Goal: Information Seeking & Learning: Obtain resource

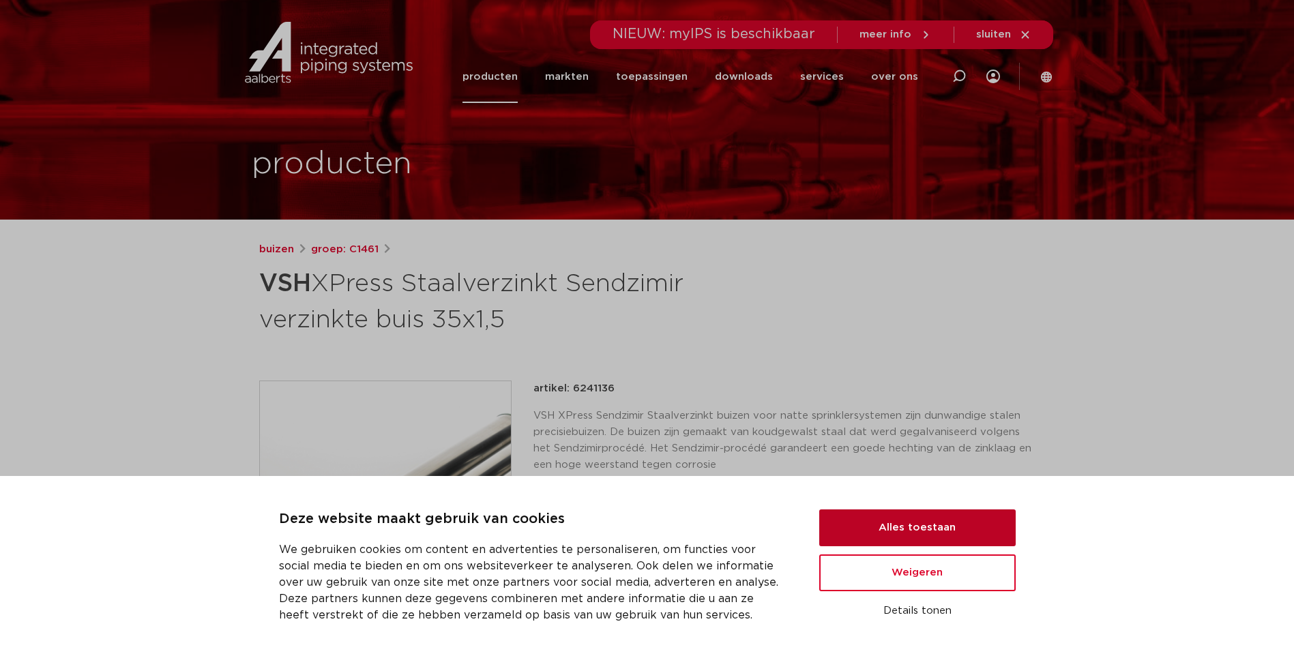
click at [918, 524] on button "Alles toestaan" at bounding box center [917, 528] width 196 height 37
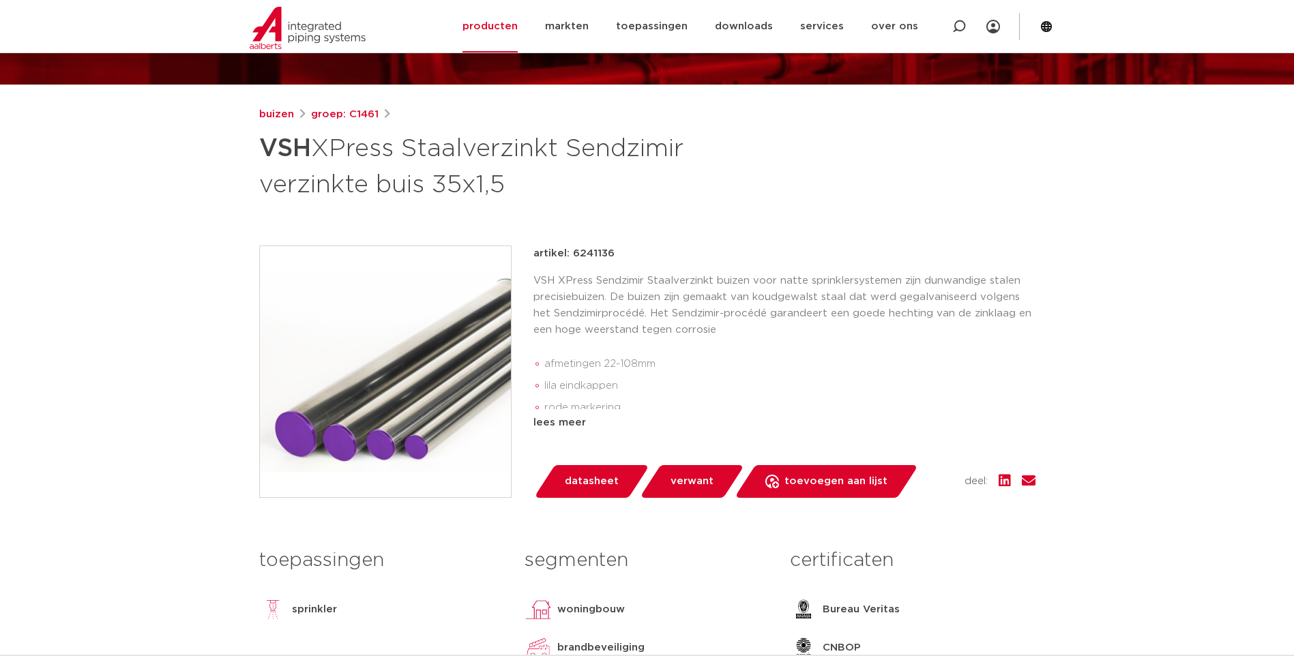
scroll to position [136, 0]
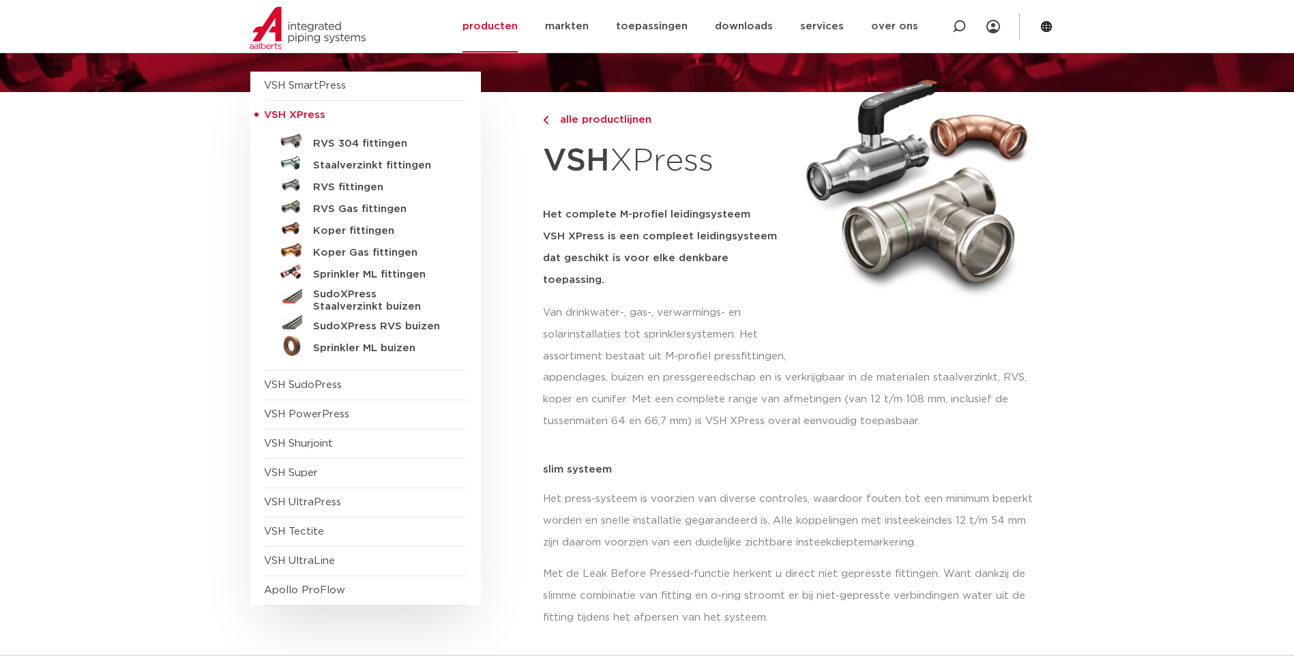
scroll to position [143, 0]
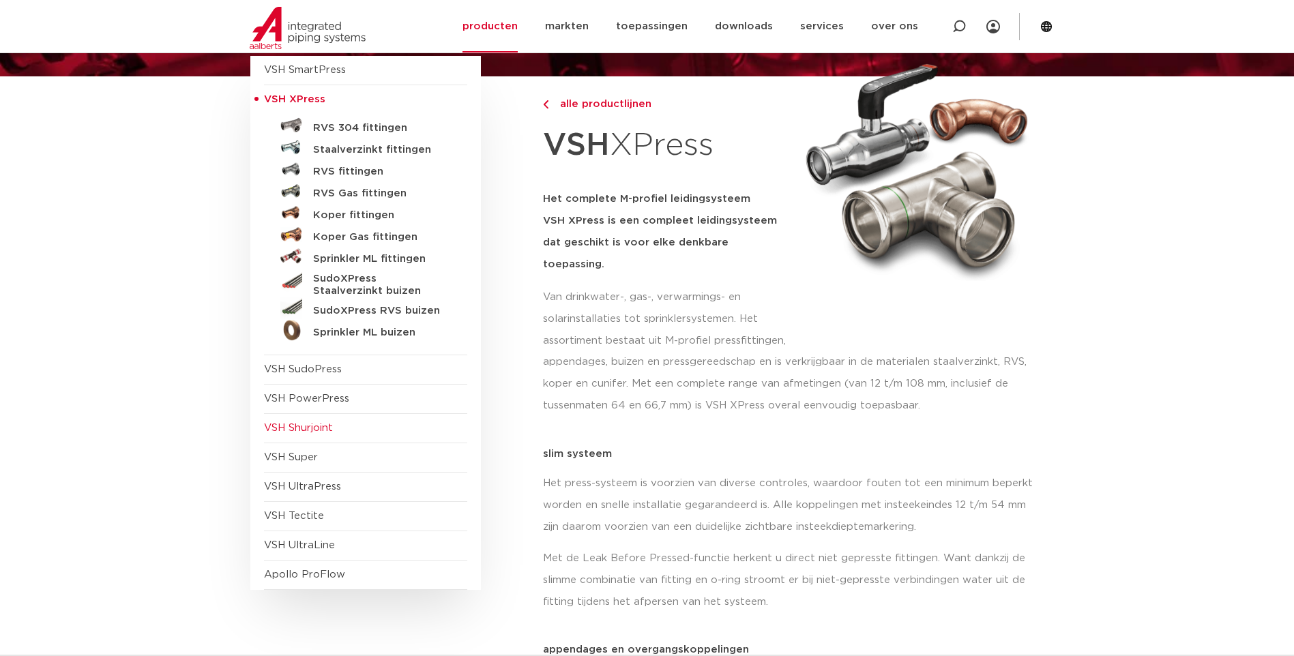
click at [319, 425] on span "VSH Shurjoint" at bounding box center [298, 428] width 69 height 10
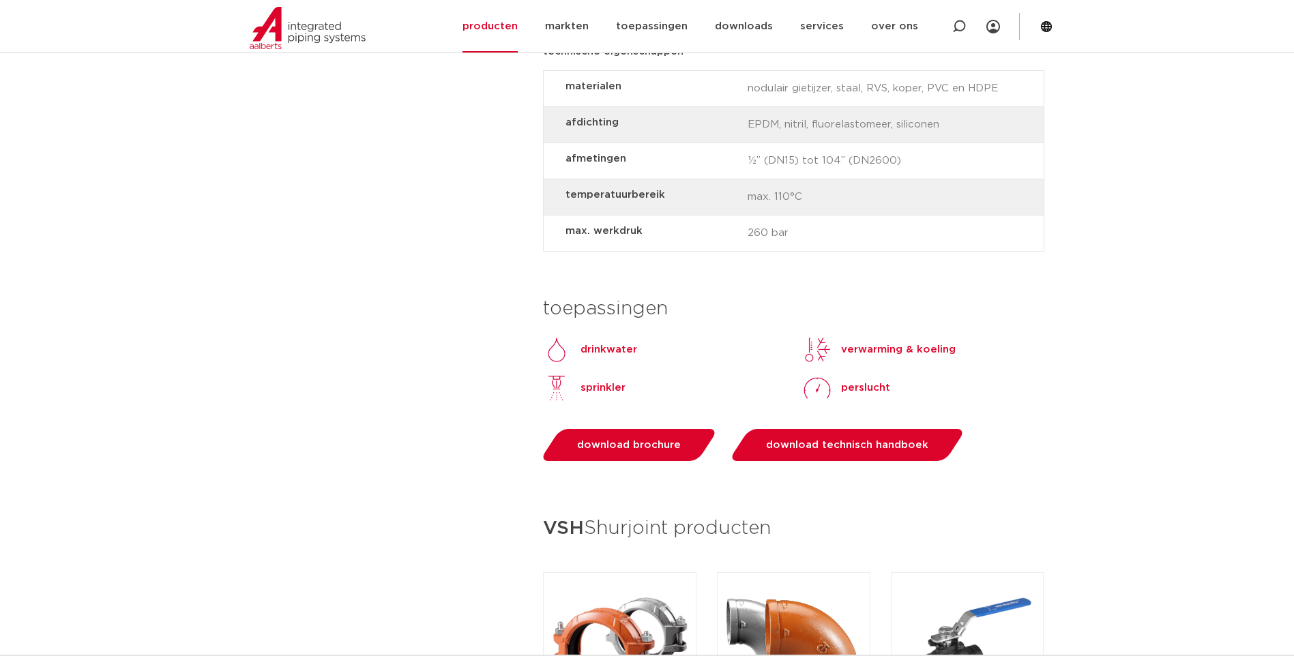
scroll to position [1160, 0]
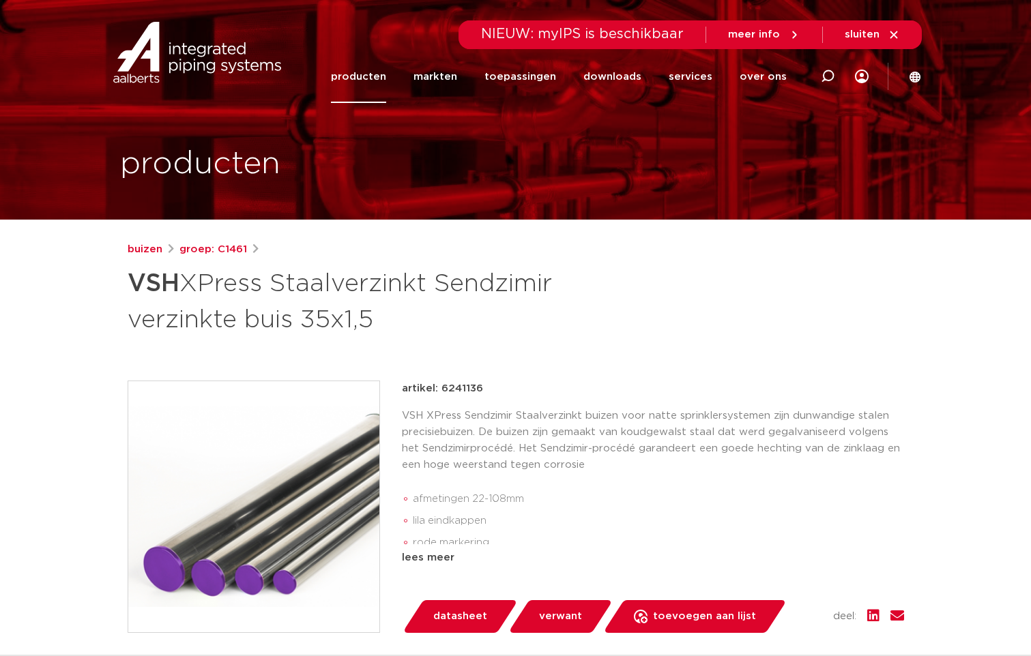
click at [374, 80] on link "producten" at bounding box center [358, 76] width 55 height 53
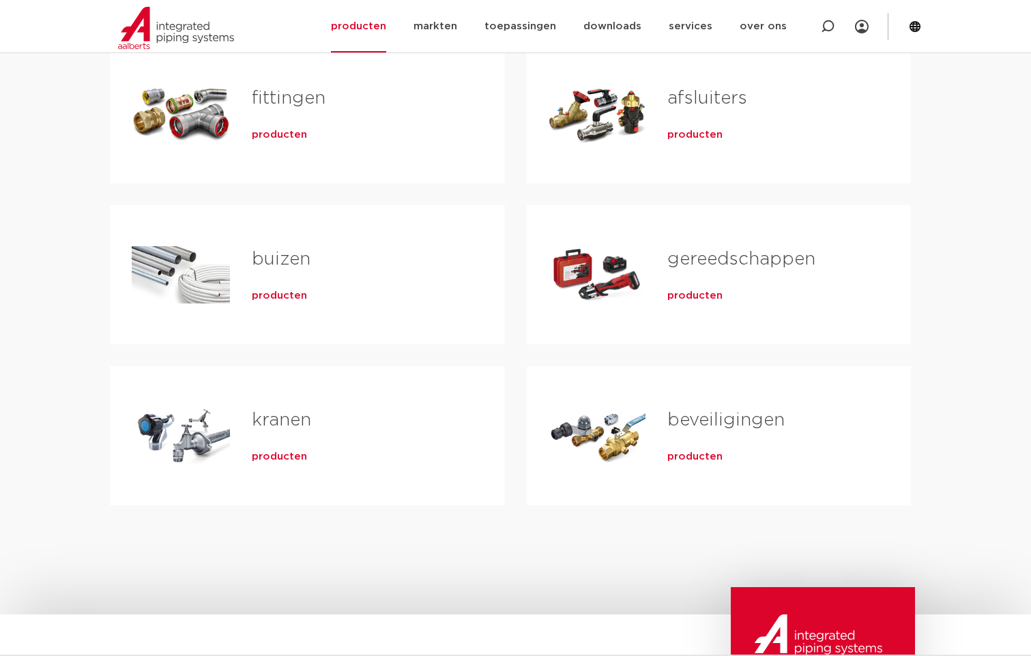
scroll to position [205, 0]
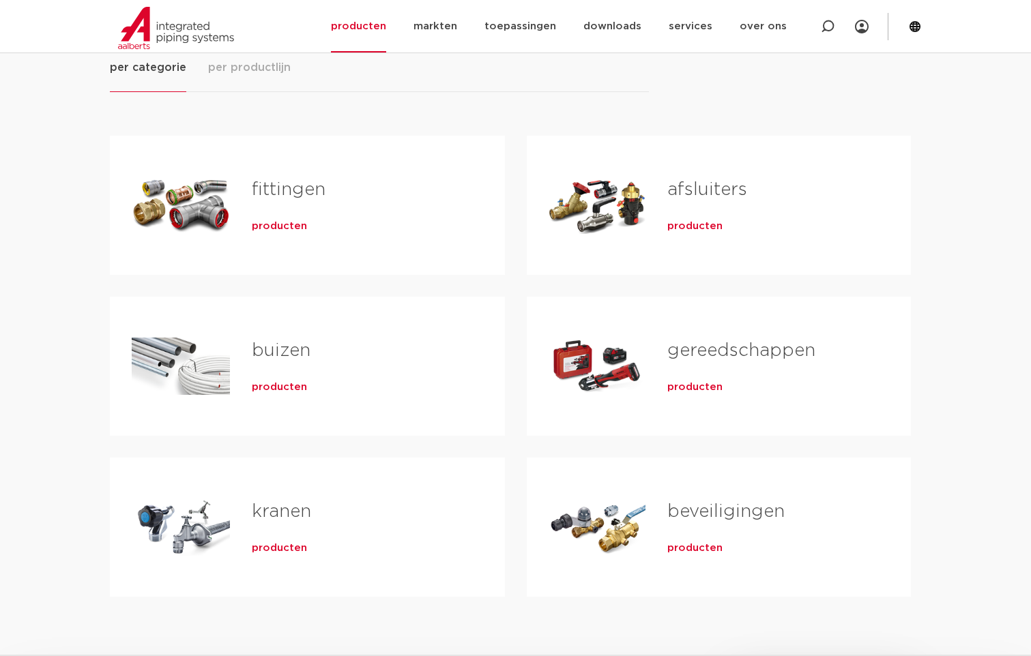
click at [277, 226] on span "producten" at bounding box center [279, 227] width 55 height 14
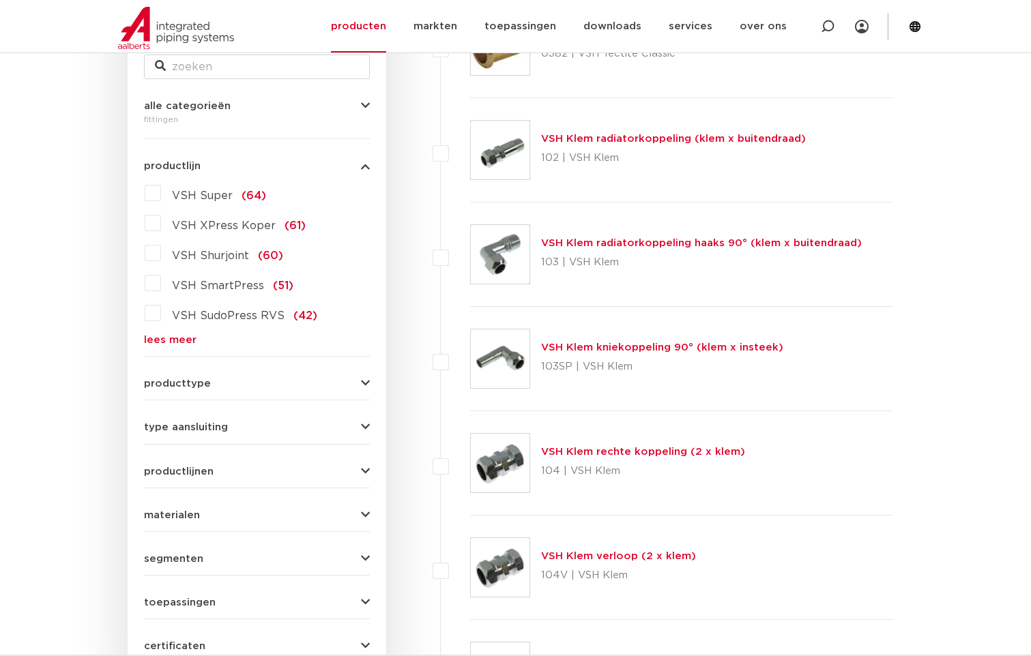
scroll to position [273, 0]
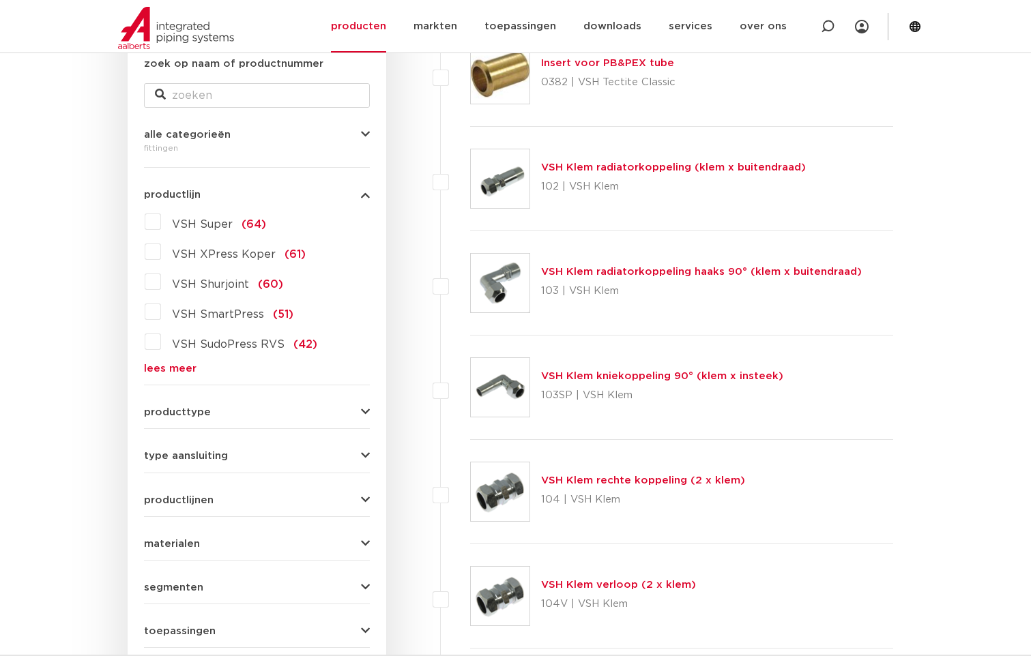
click at [178, 370] on link "lees meer" at bounding box center [257, 369] width 226 height 10
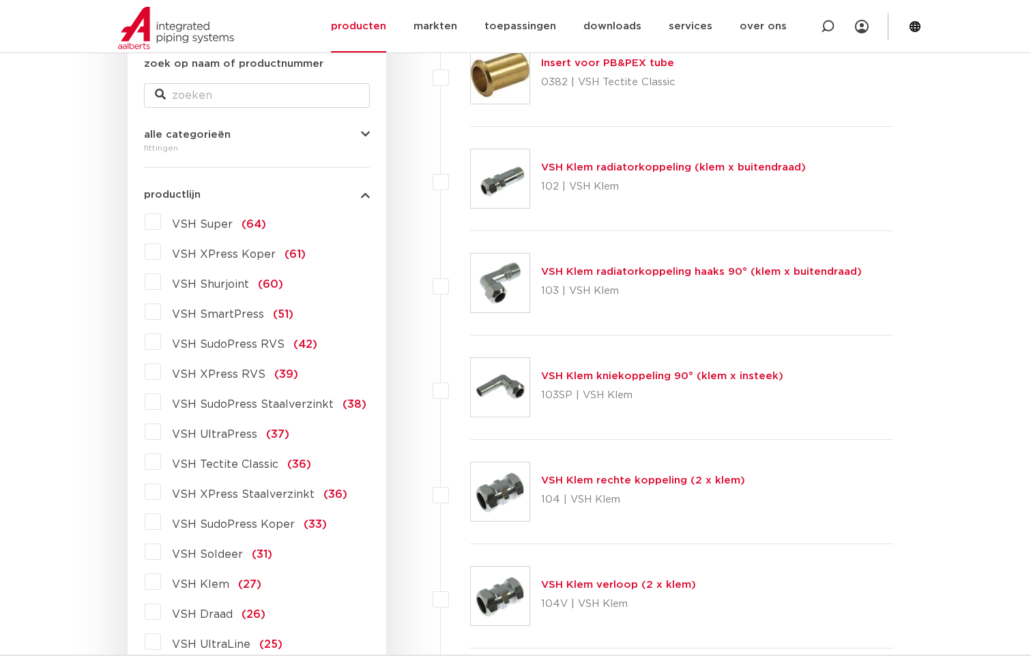
click at [161, 283] on label "VSH Shurjoint (60)" at bounding box center [222, 282] width 122 height 22
click at [0, 0] on input "VSH Shurjoint (60)" at bounding box center [0, 0] width 0 height 0
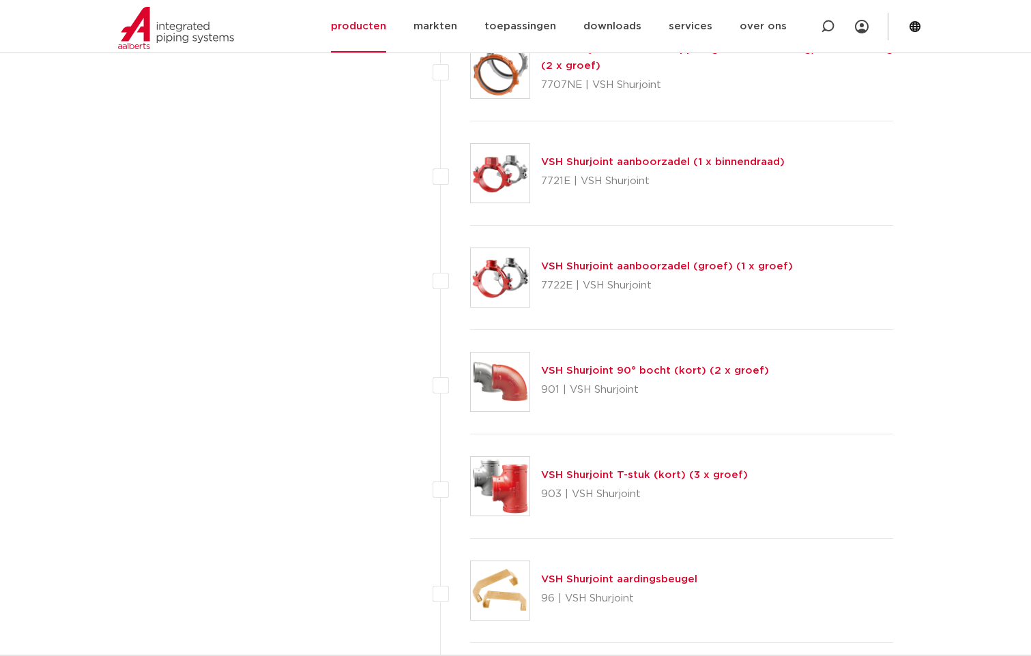
scroll to position [3820, 0]
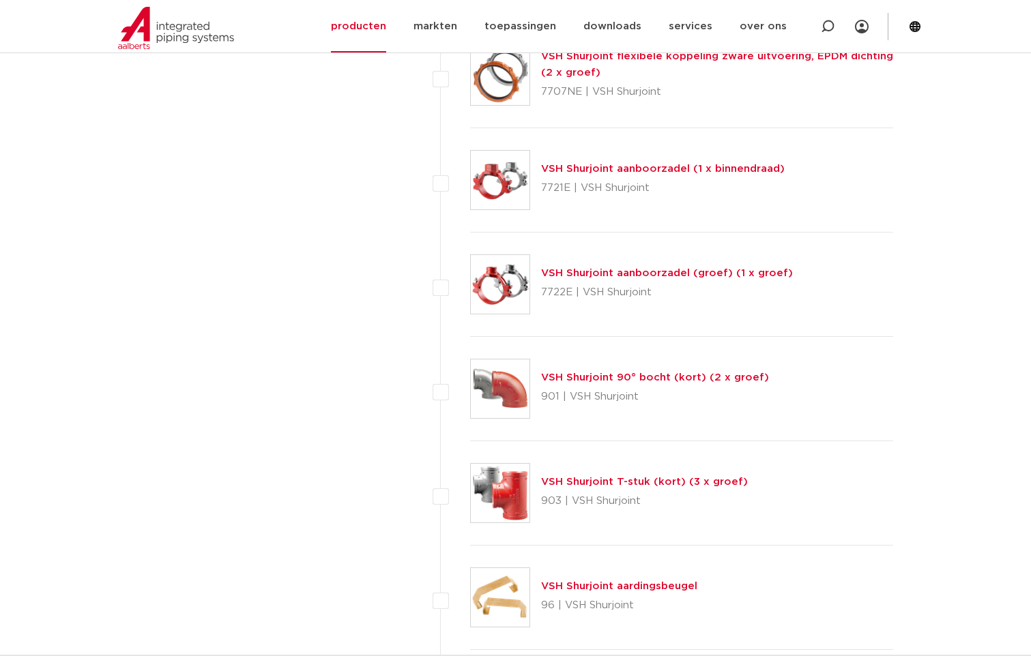
click at [603, 272] on link "VSH Shurjoint aanboorzadel (groef) (1 x groef)" at bounding box center [667, 273] width 252 height 10
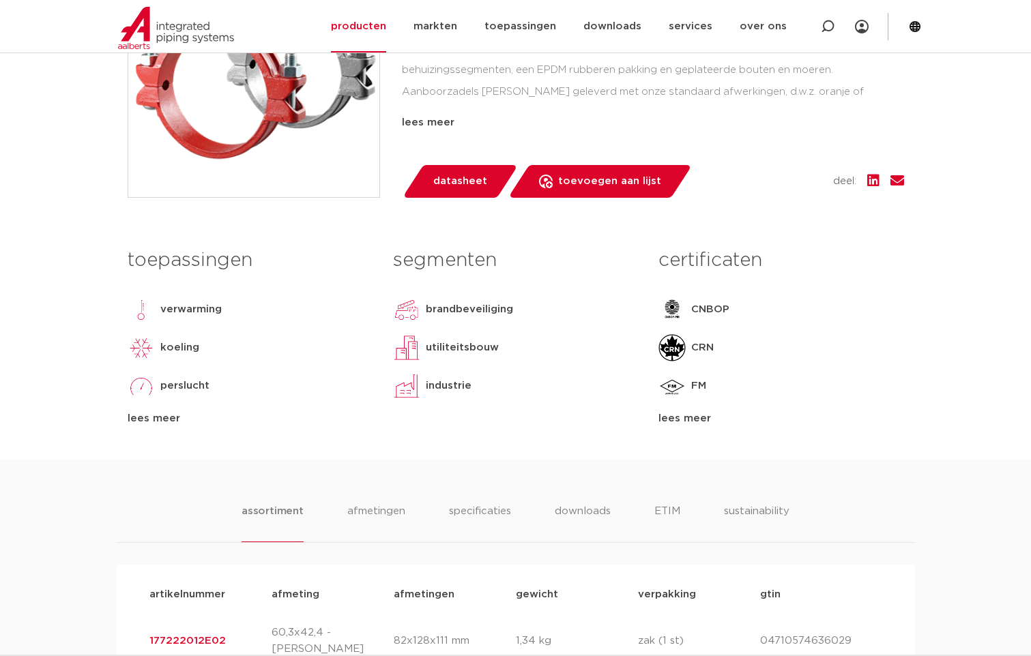
scroll to position [273, 0]
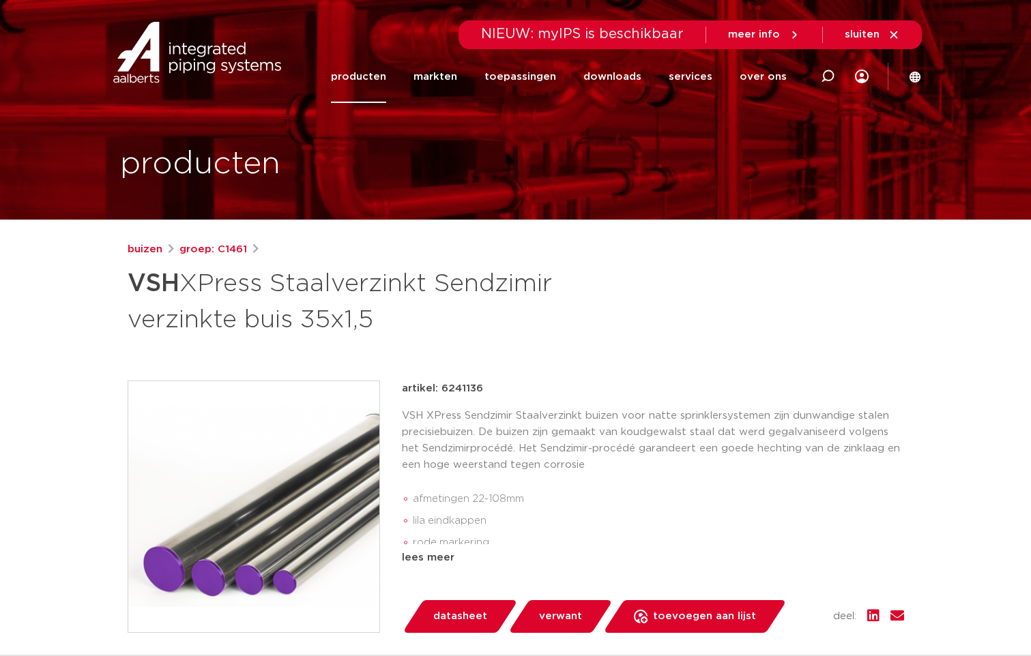
click at [384, 82] on link "producten" at bounding box center [358, 76] width 55 height 53
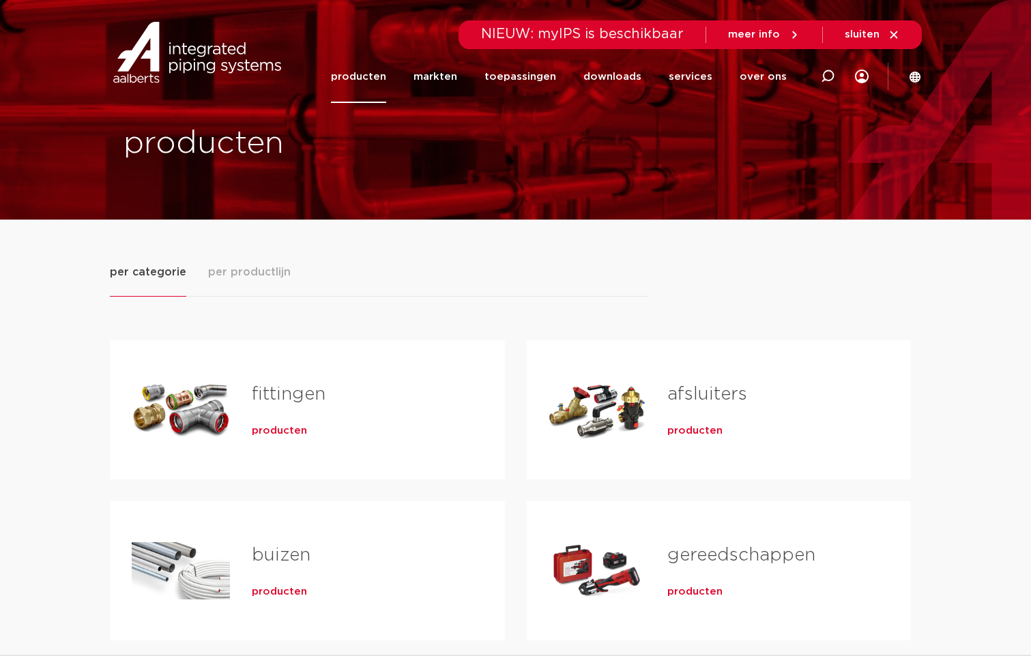
click at [699, 397] on link "afsluiters" at bounding box center [707, 394] width 80 height 18
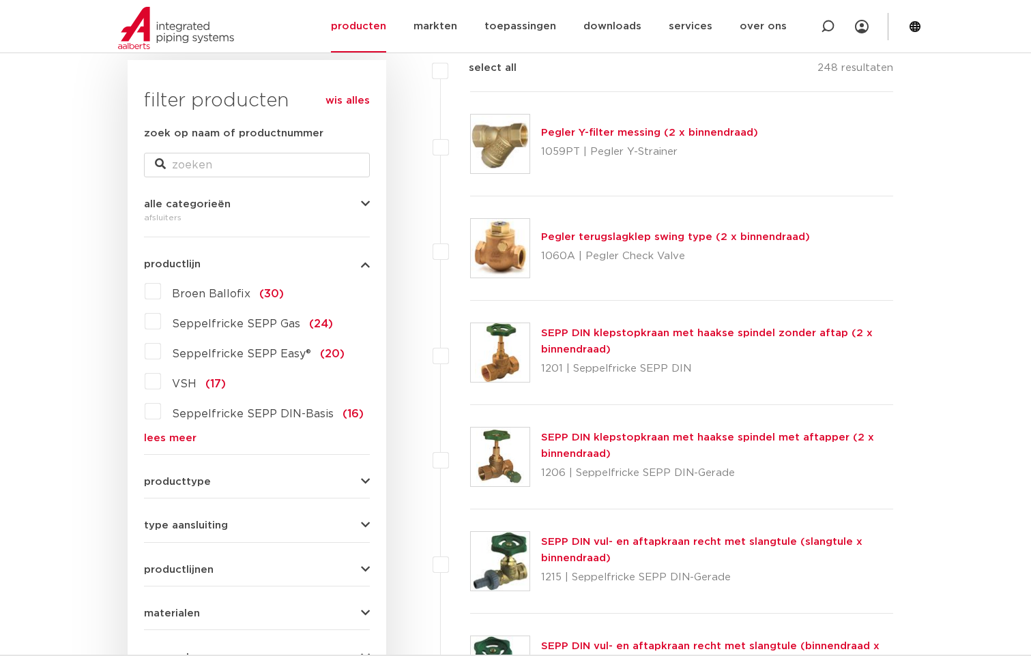
scroll to position [205, 0]
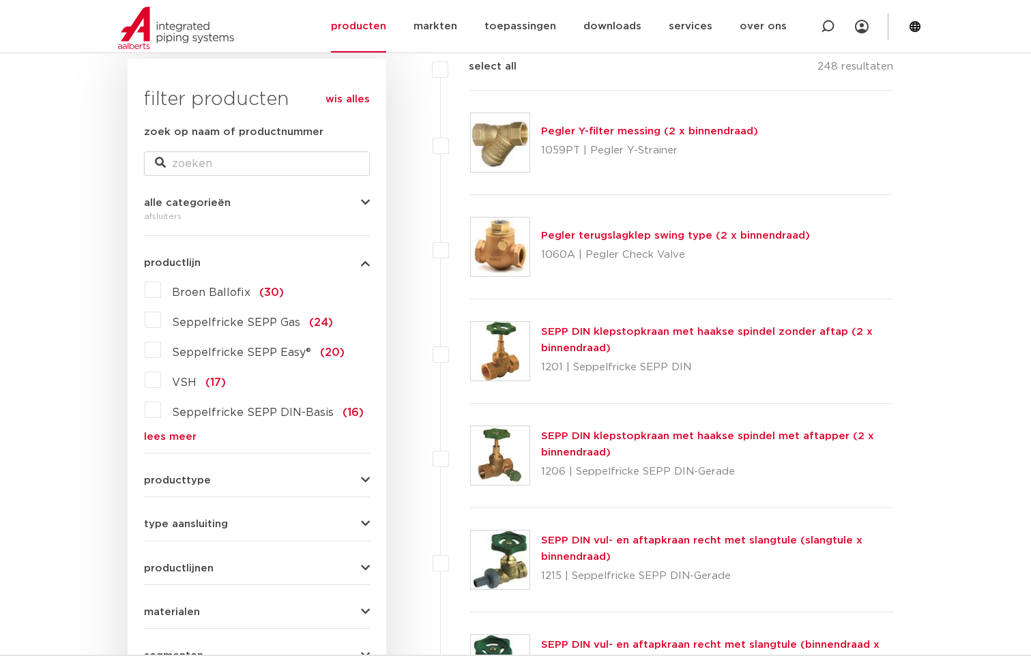
click at [161, 381] on label "VSH (17)" at bounding box center [193, 380] width 65 height 22
click at [0, 0] on input "VSH (17)" at bounding box center [0, 0] width 0 height 0
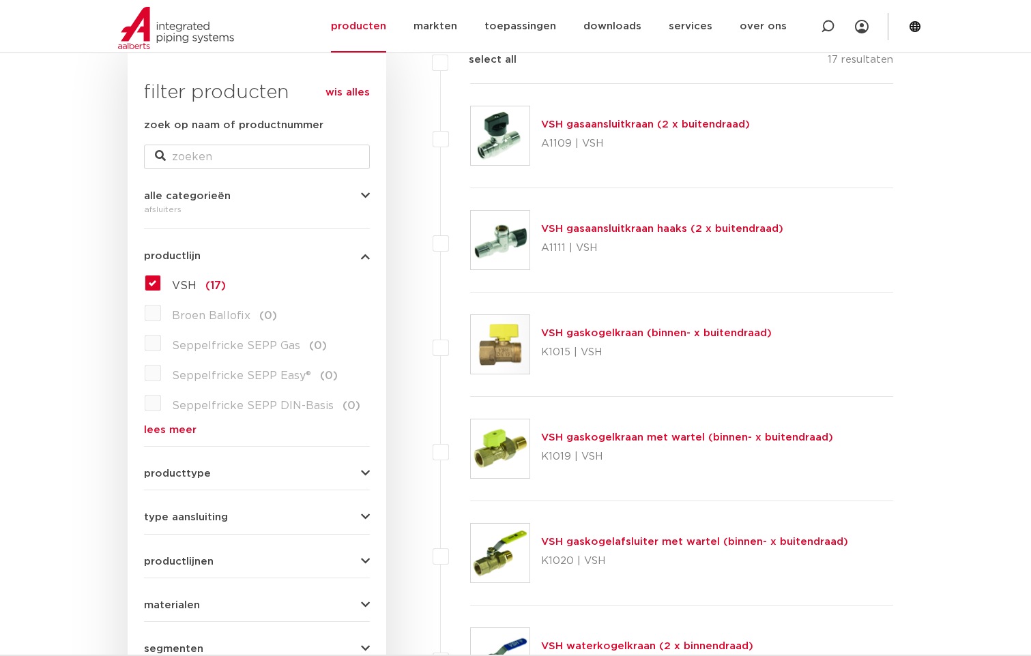
scroll to position [205, 0]
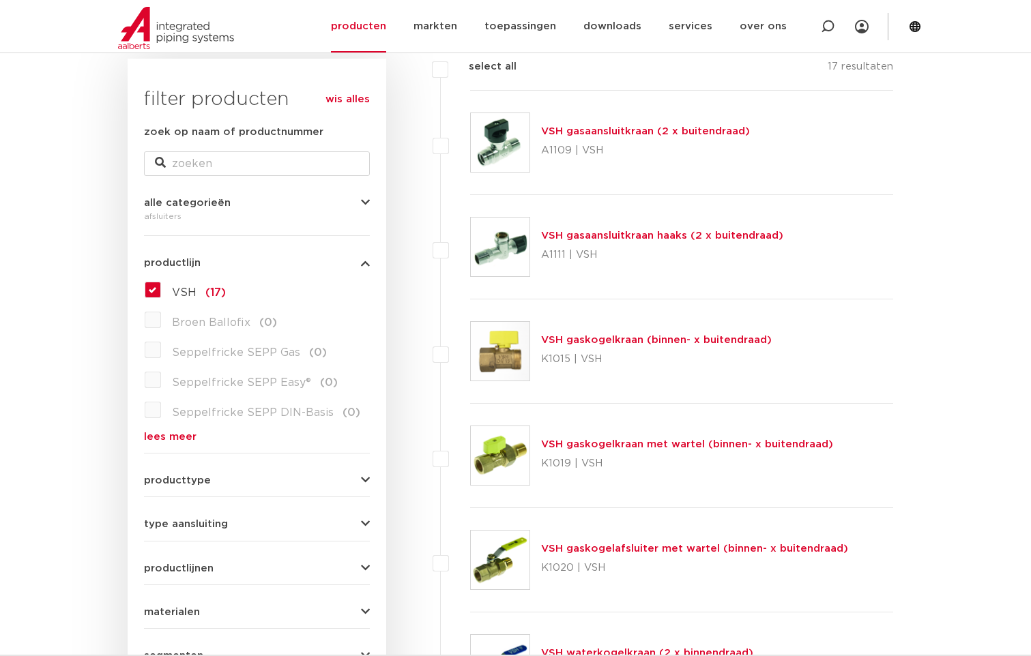
click at [161, 290] on label "VSH (17)" at bounding box center [193, 290] width 65 height 22
click at [0, 0] on input "VSH (17)" at bounding box center [0, 0] width 0 height 0
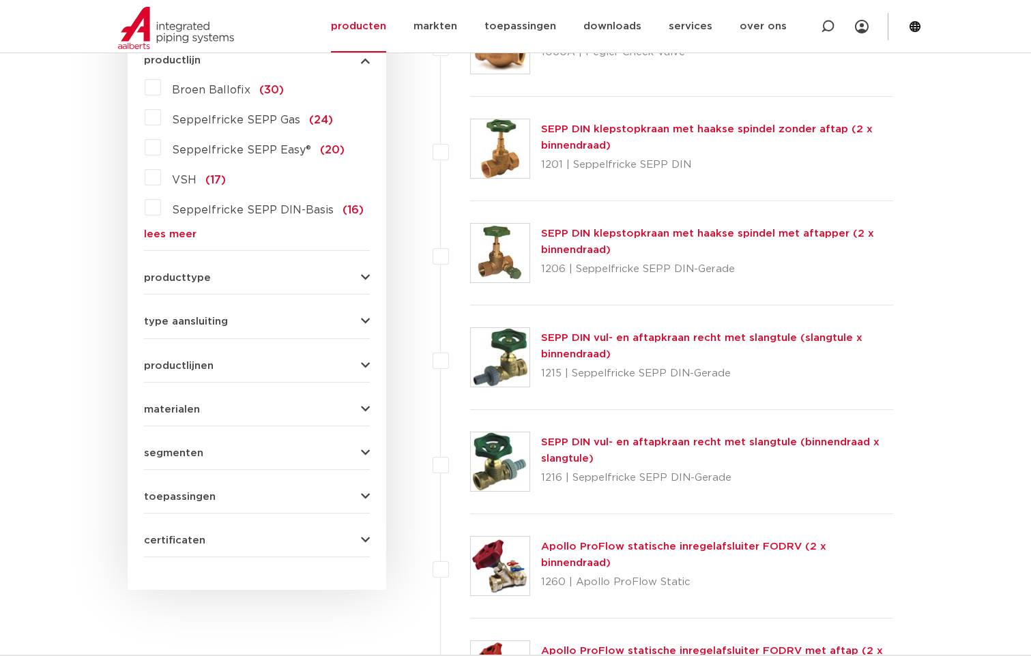
click at [235, 320] on button "type aansluiting" at bounding box center [257, 322] width 226 height 10
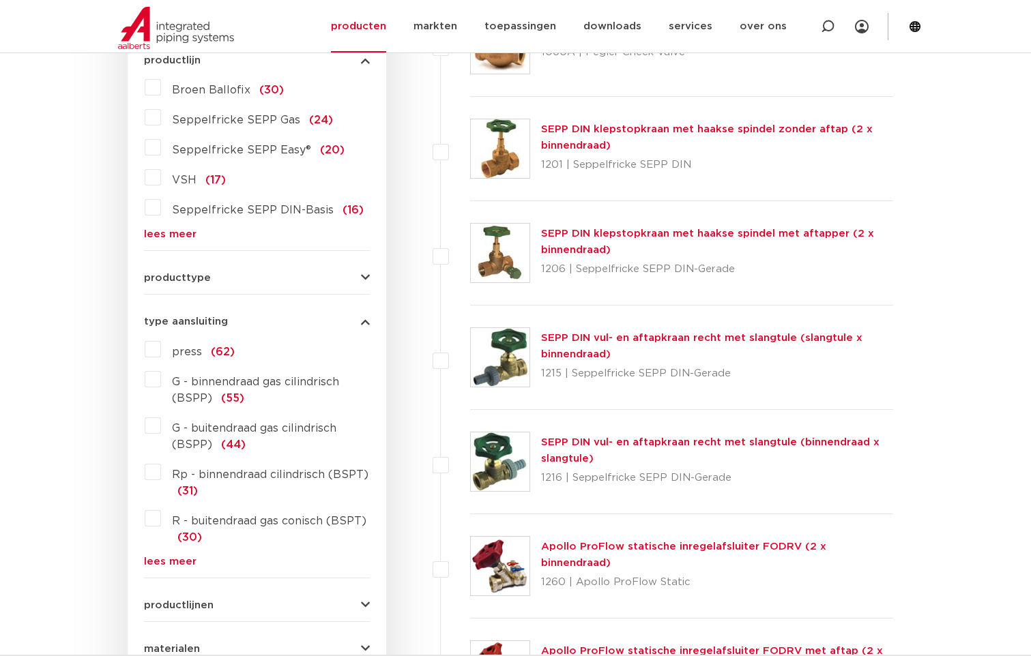
click at [161, 351] on label "press (62)" at bounding box center [198, 349] width 74 height 22
click at [0, 0] on input "press (62)" at bounding box center [0, 0] width 0 height 0
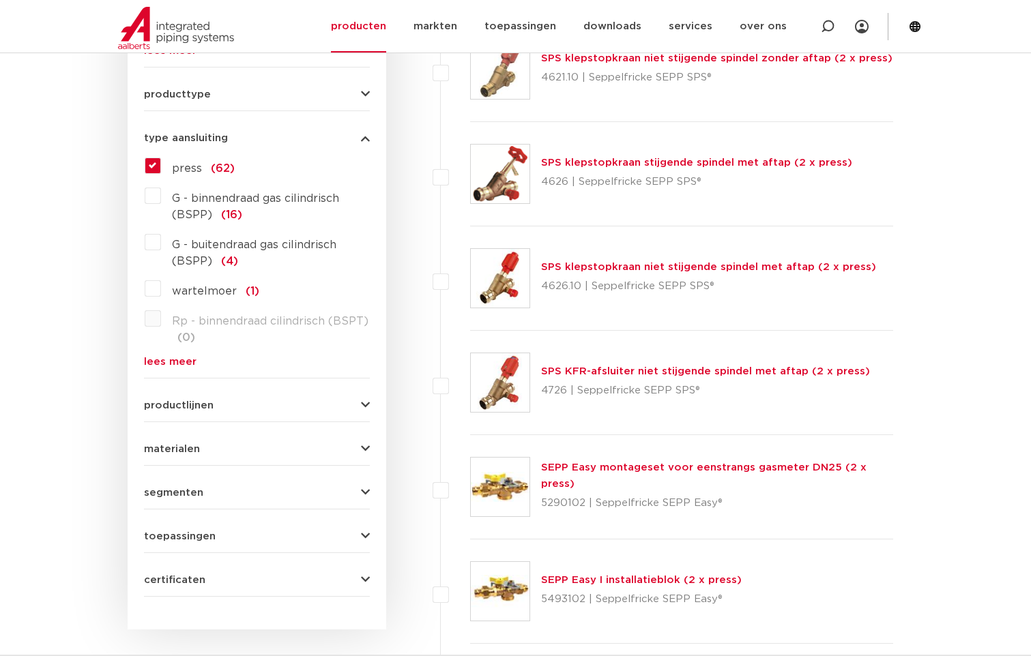
scroll to position [612, 0]
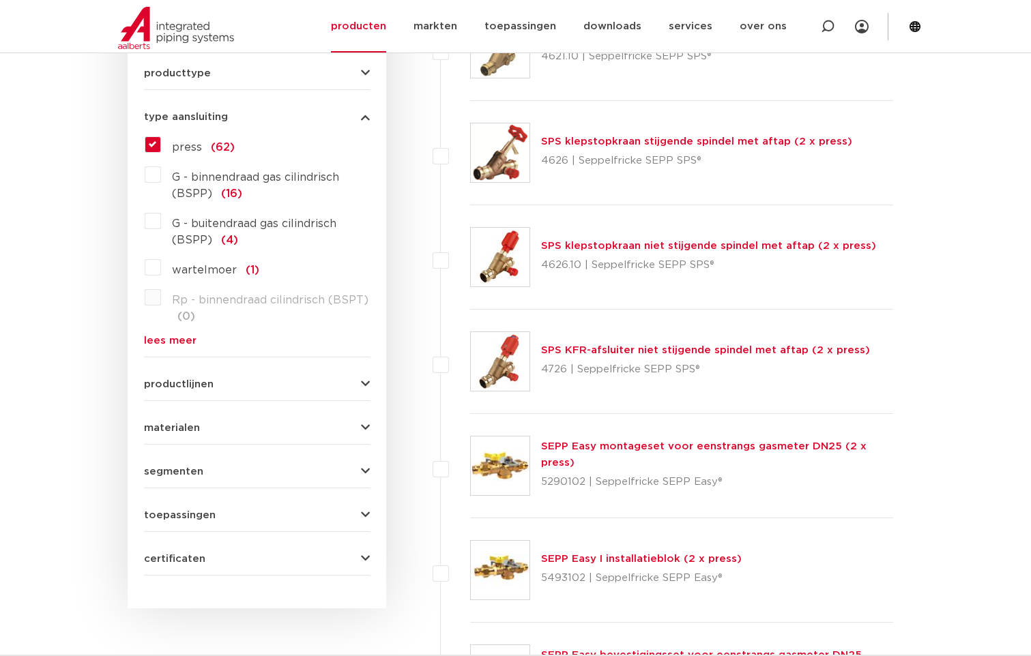
click at [190, 430] on span "materialen" at bounding box center [172, 428] width 56 height 10
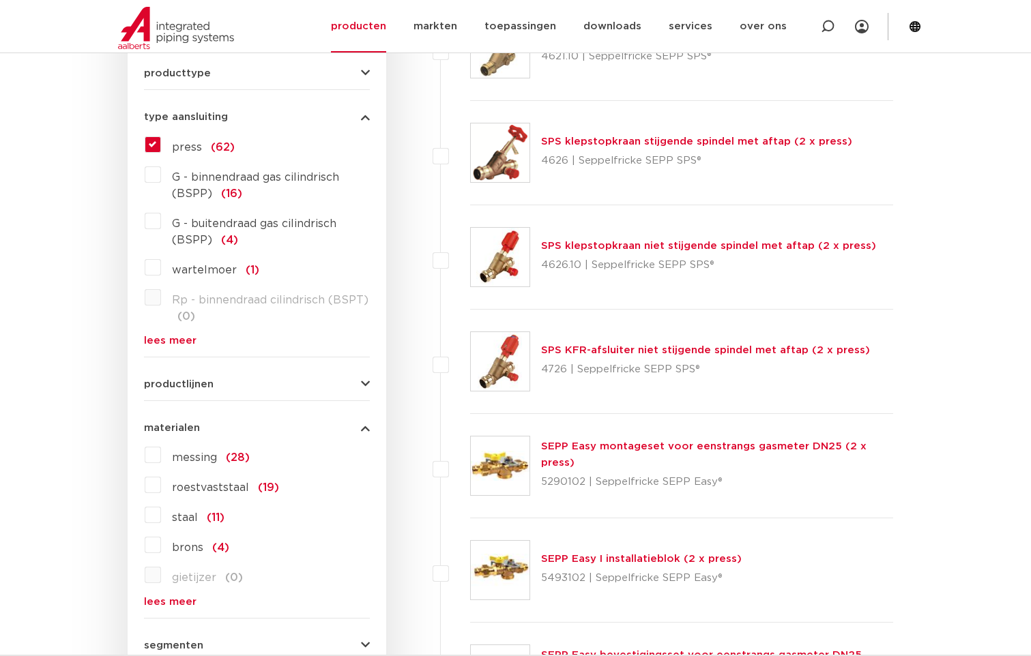
click at [190, 430] on span "materialen" at bounding box center [172, 428] width 56 height 10
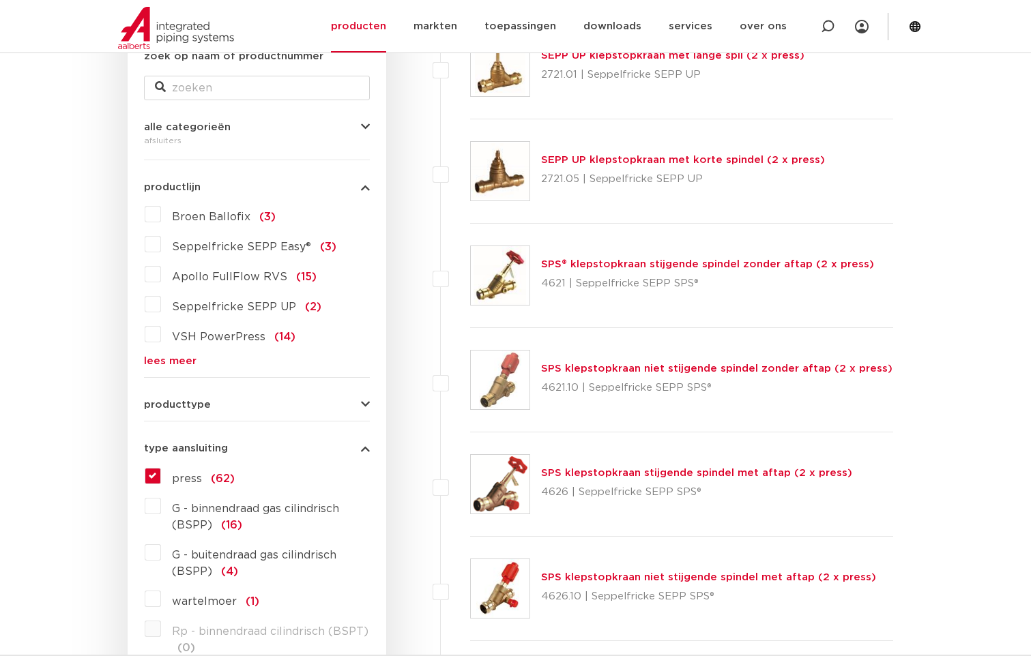
scroll to position [271, 0]
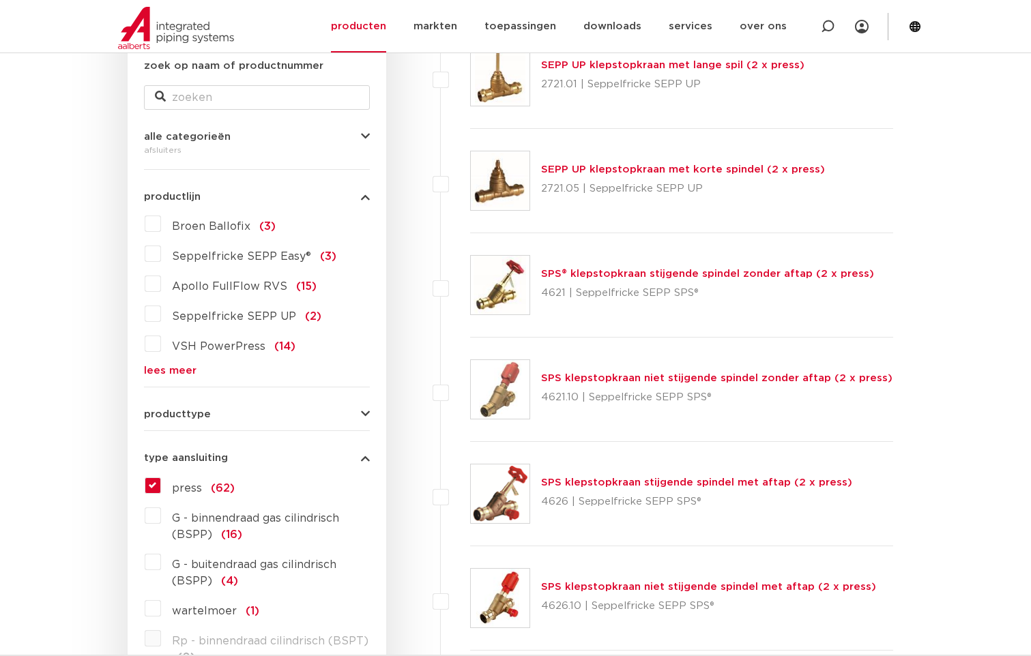
click at [216, 417] on button "producttype" at bounding box center [257, 414] width 226 height 10
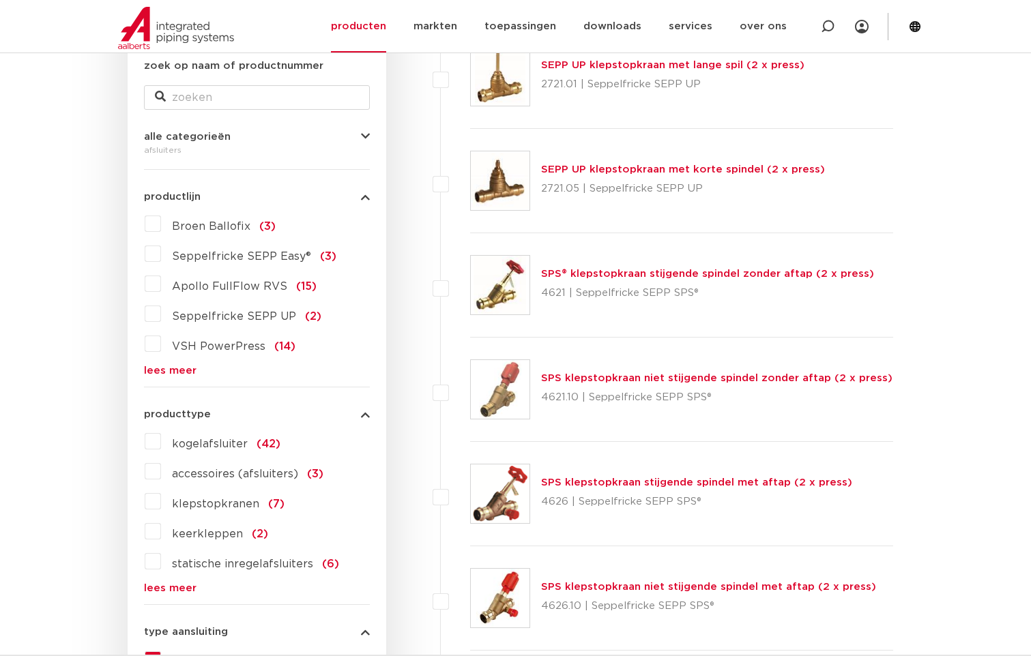
click at [161, 440] on label "kogelafsluiter (42)" at bounding box center [220, 441] width 119 height 22
click at [0, 0] on input "kogelafsluiter (42)" at bounding box center [0, 0] width 0 height 0
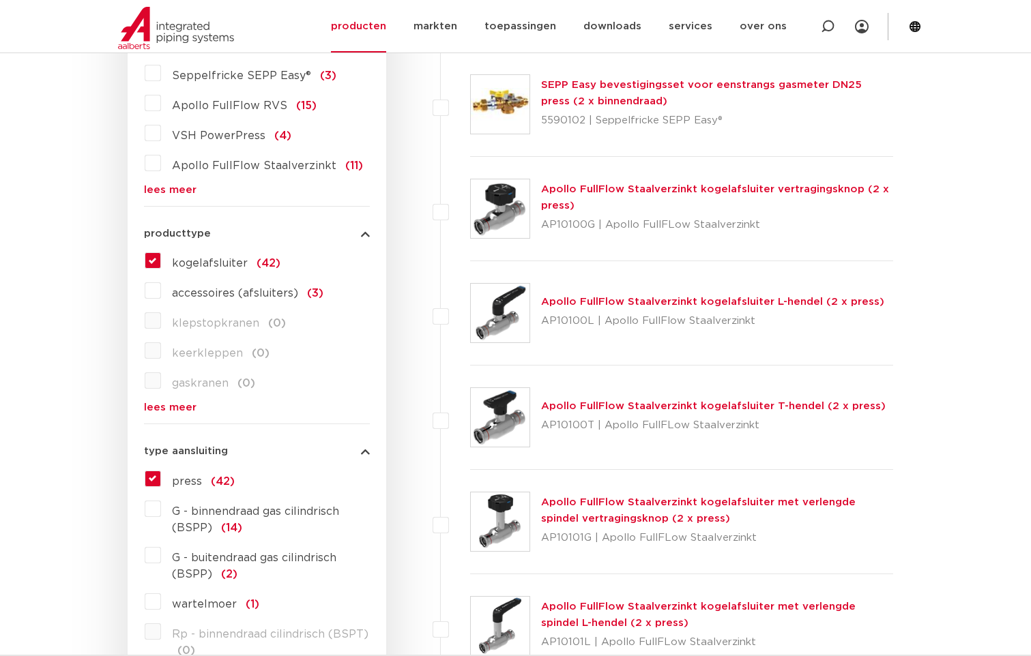
scroll to position [475, 0]
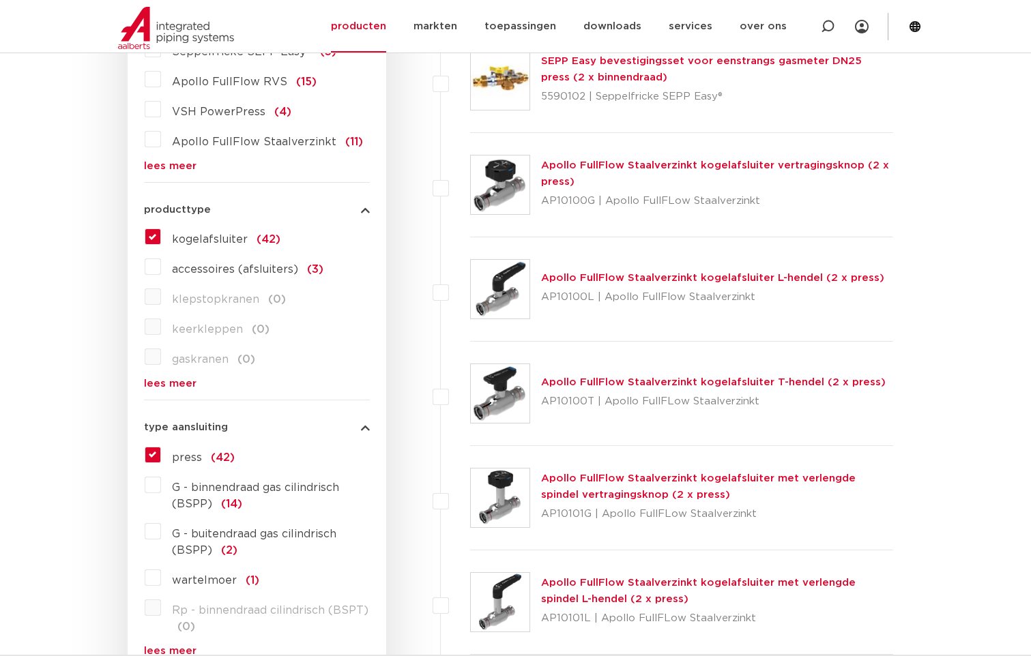
click at [181, 166] on link "lees meer" at bounding box center [257, 166] width 226 height 10
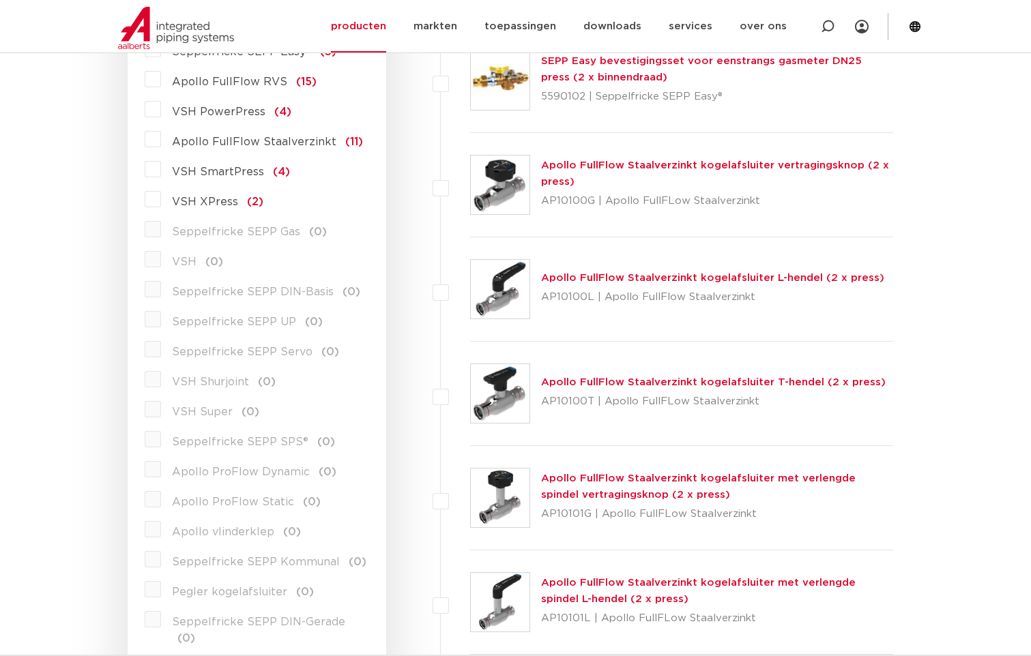
click at [161, 141] on label "Apollo FullFlow Staalverzinkt (11)" at bounding box center [262, 139] width 202 height 22
click at [0, 0] on input "Apollo FullFlow Staalverzinkt (11)" at bounding box center [0, 0] width 0 height 0
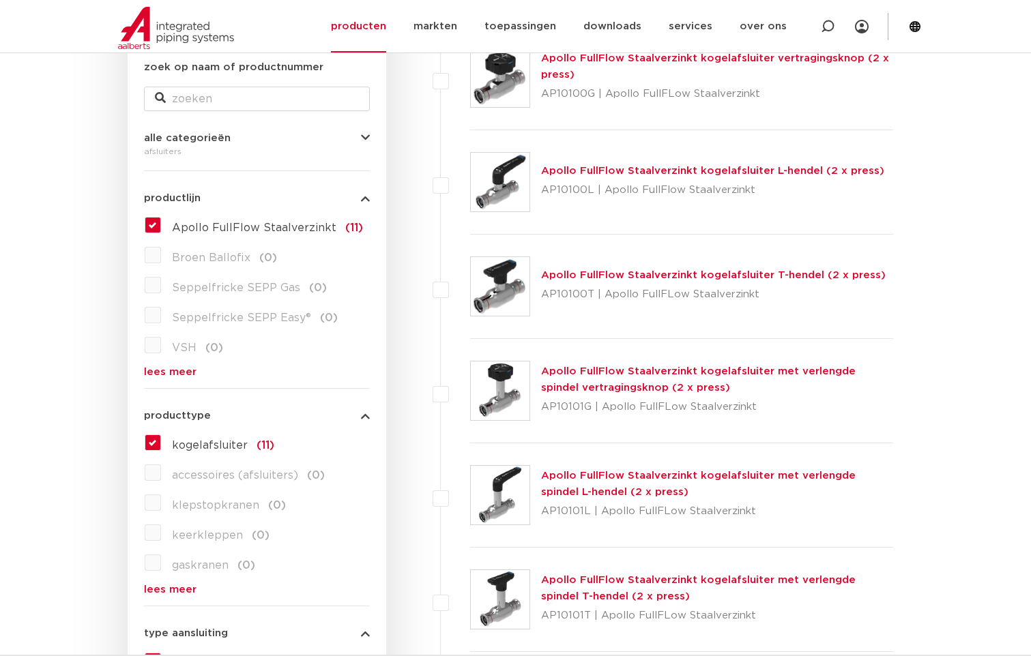
scroll to position [271, 0]
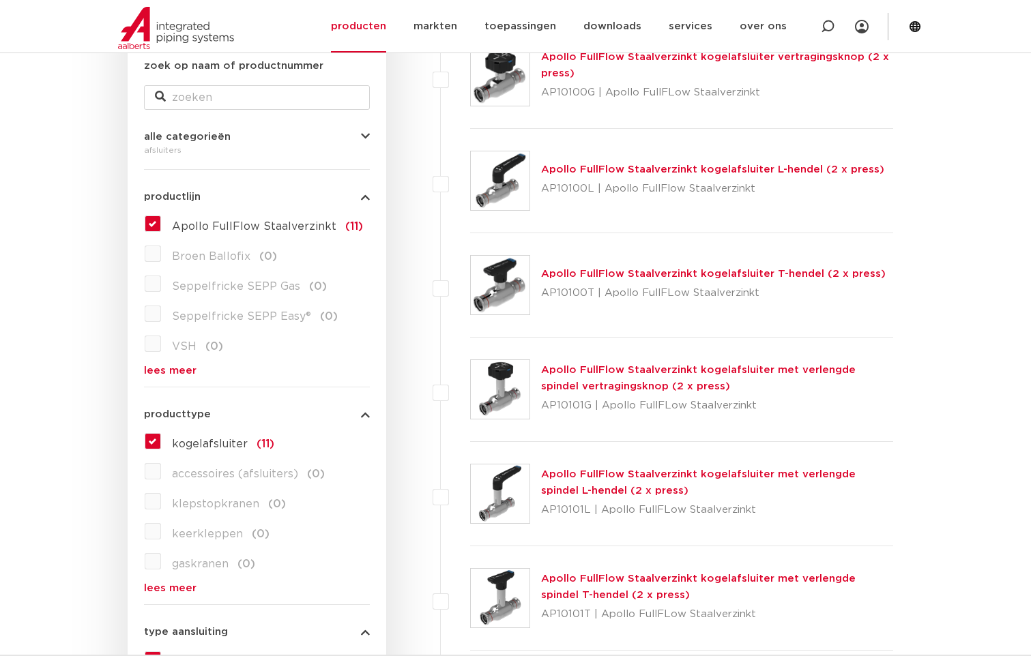
click at [705, 171] on link "Apollo FullFlow Staalverzinkt kogelafsluiter L-hendel (2 x press)" at bounding box center [712, 169] width 343 height 10
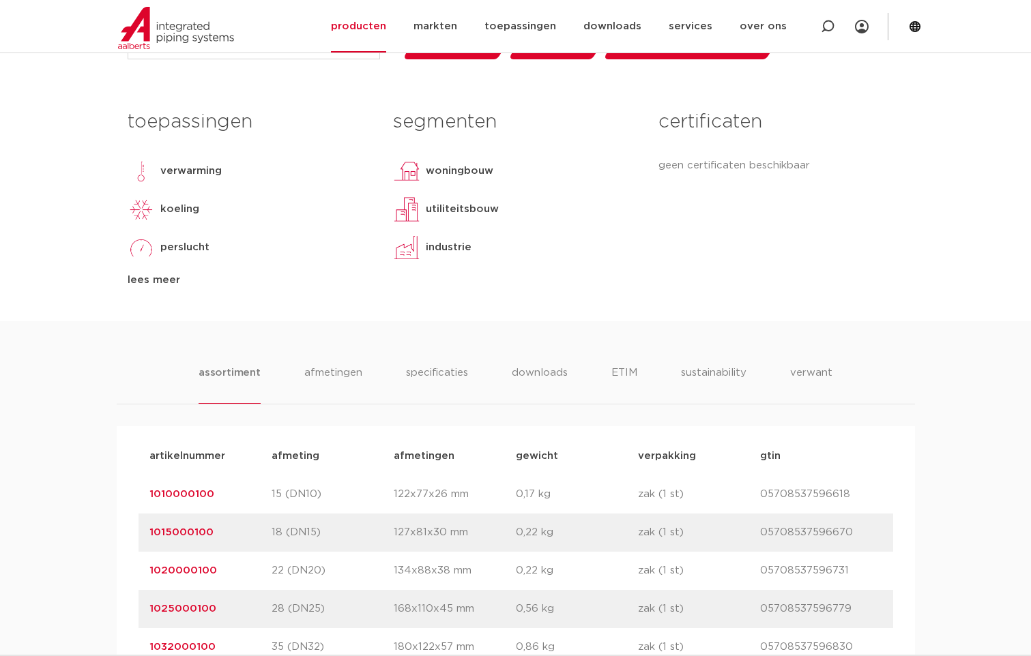
scroll to position [750, 0]
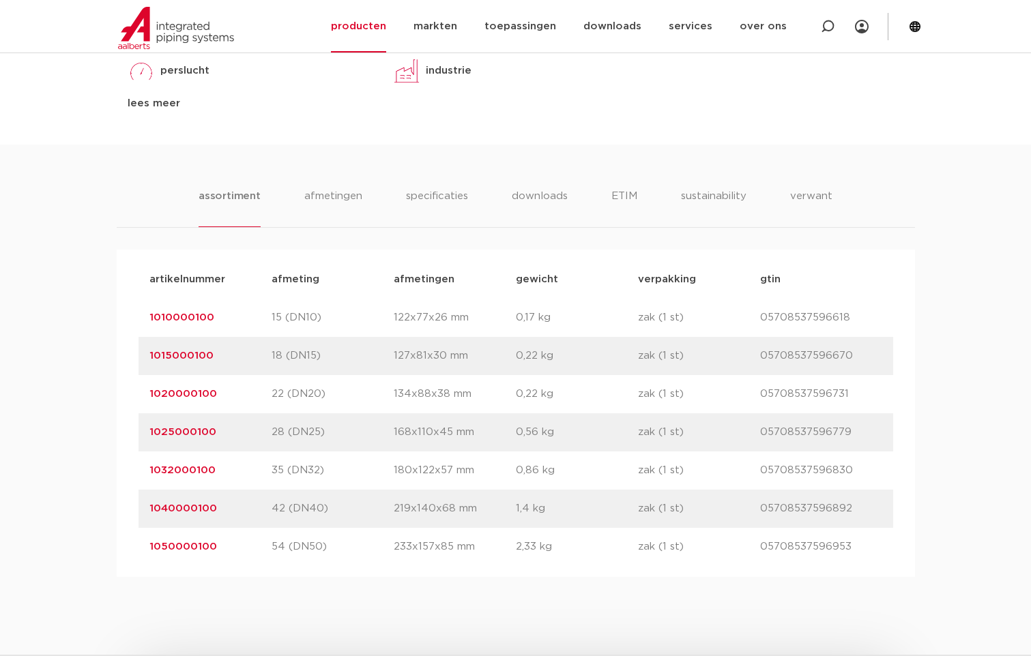
drag, startPoint x: 342, startPoint y: 516, endPoint x: 108, endPoint y: 501, distance: 235.1
click at [108, 501] on div "assortiment [GEOGRAPHIC_DATA] specificaties downloads ETIM sustainability verwa…" at bounding box center [515, 361] width 1031 height 432
drag, startPoint x: 412, startPoint y: 512, endPoint x: 234, endPoint y: 508, distance: 178.1
click at [234, 508] on div "artikelnummer 1040000100 afmeting 42 (DN40) [GEOGRAPHIC_DATA] 219x140x68 mm gew…" at bounding box center [515, 509] width 754 height 38
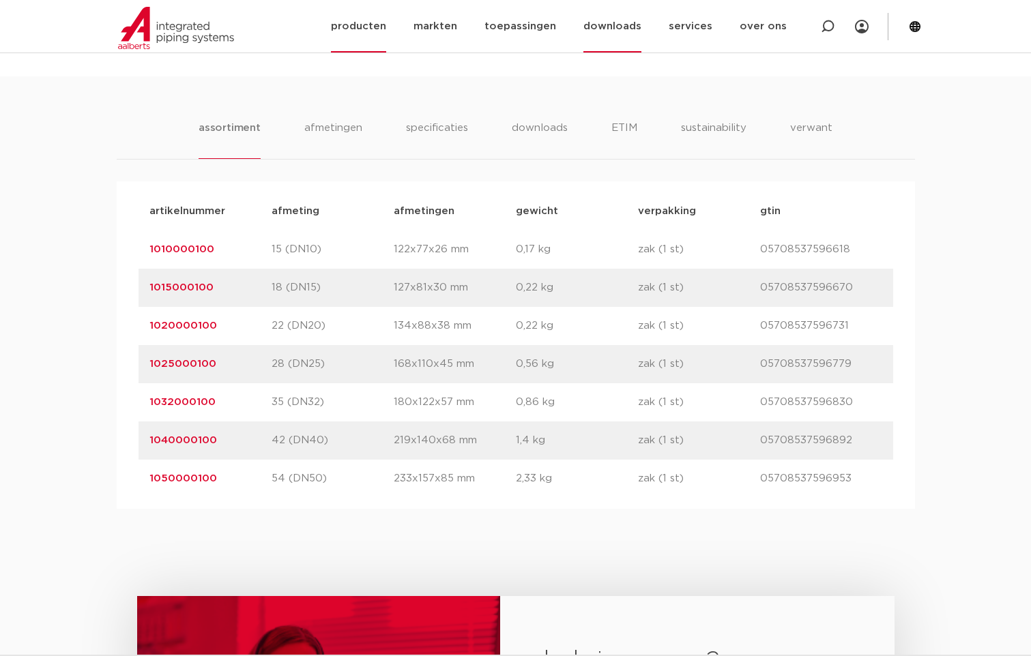
scroll to position [821, 0]
click at [625, 27] on link "downloads" at bounding box center [612, 26] width 58 height 53
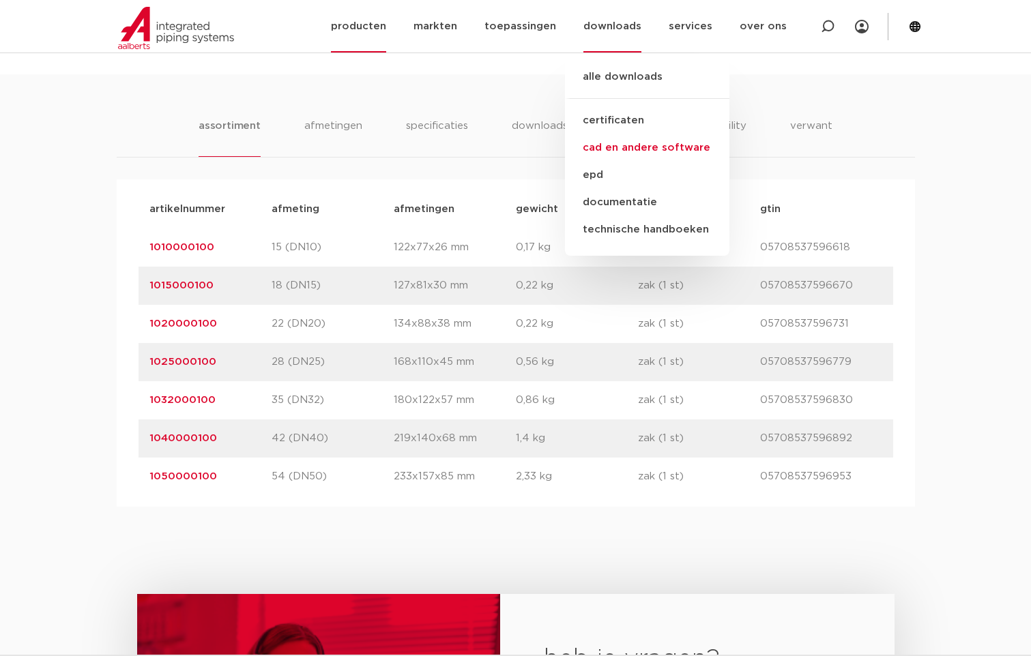
click at [636, 152] on link "cad en andere software" at bounding box center [647, 147] width 164 height 27
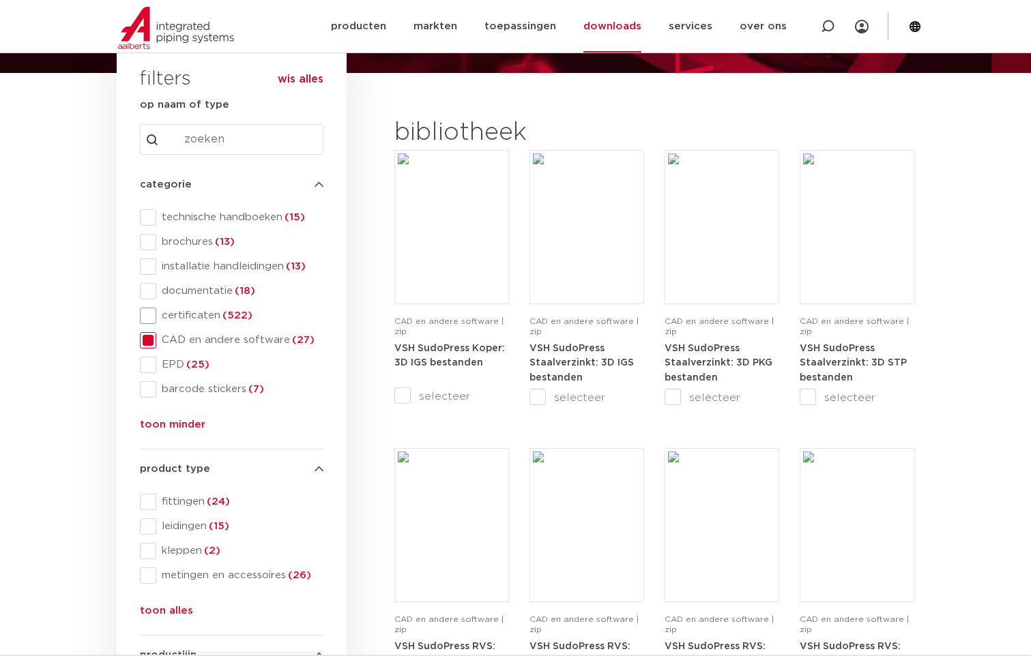
scroll to position [136, 0]
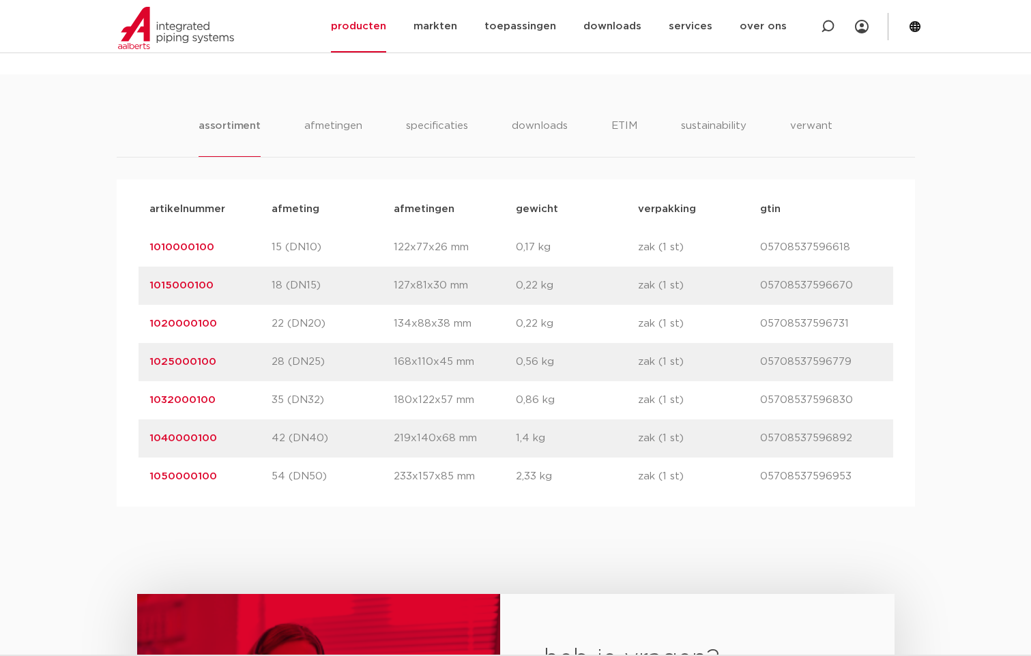
scroll to position [821, 0]
